Goal: Transaction & Acquisition: Book appointment/travel/reservation

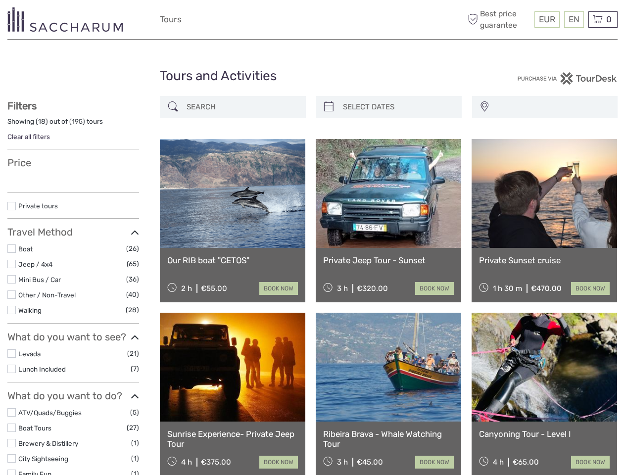
select select
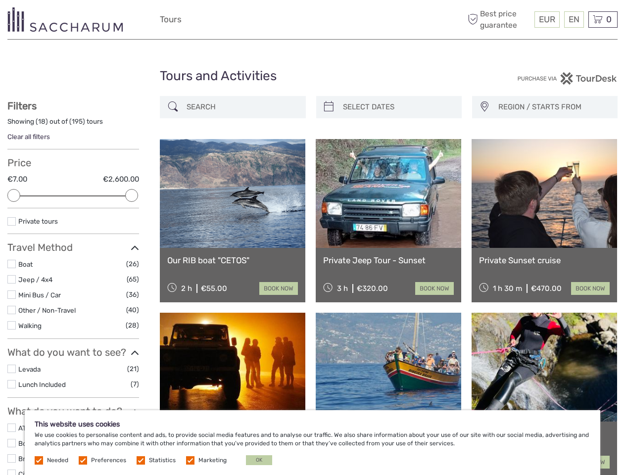
click at [312, 20] on div "EUR EUR $ £ EN English Español Deutsch Tours More Best price guarantee" at bounding box center [312, 19] width 305 height 24
click at [546, 19] on span "EUR" at bounding box center [547, 19] width 16 height 10
click at [574, 19] on div "EN English Español Deutsch" at bounding box center [574, 19] width 20 height 16
click at [603, 19] on div "0 Items Total €0,00 Checkout The shopping cart is empty." at bounding box center [602, 19] width 29 height 16
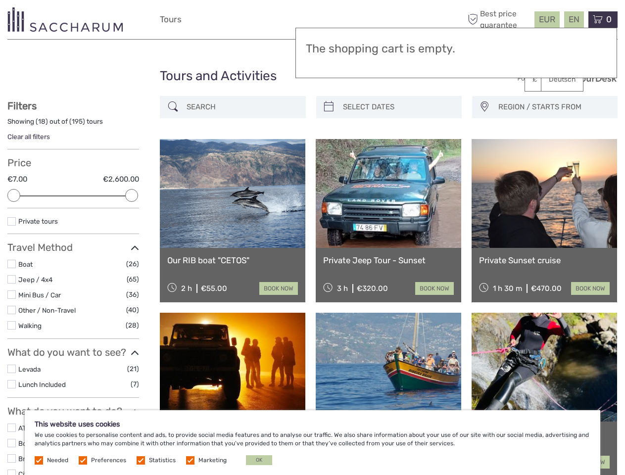
click at [14, 195] on div at bounding box center [13, 195] width 13 height 13
click at [132, 216] on div "Private tours" at bounding box center [73, 225] width 132 height 18
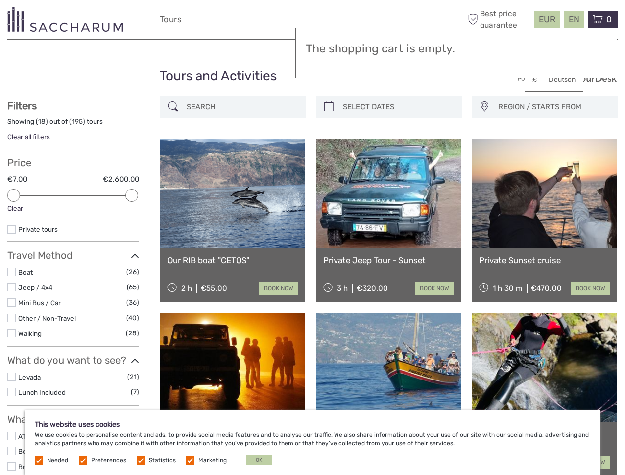
click at [329, 139] on link at bounding box center [388, 193] width 145 height 109
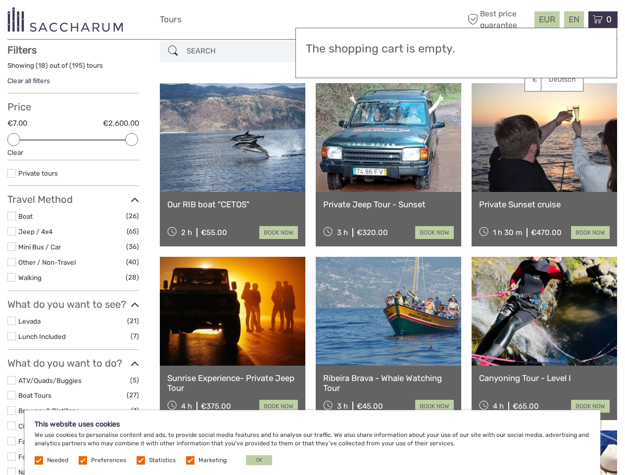
click at [397, 107] on link at bounding box center [388, 137] width 145 height 109
click at [484, 107] on link at bounding box center [544, 137] width 145 height 109
click at [553, 107] on link at bounding box center [544, 137] width 145 height 109
